Goal: Find contact information: Find contact information

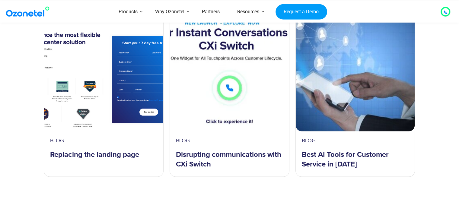
scroll to position [1171, 0]
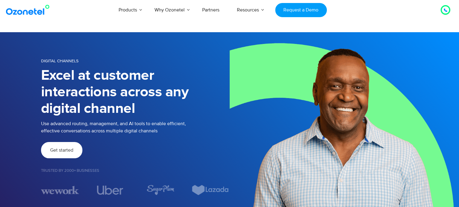
click at [66, 150] on span "Get started" at bounding box center [61, 150] width 23 height 5
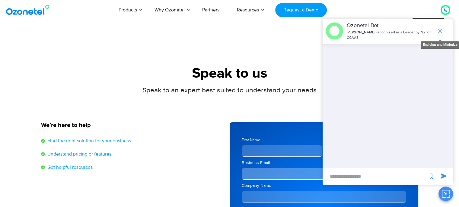
click at [441, 29] on icon "end chat or minimize" at bounding box center [439, 30] width 7 height 7
